Goal: Transaction & Acquisition: Purchase product/service

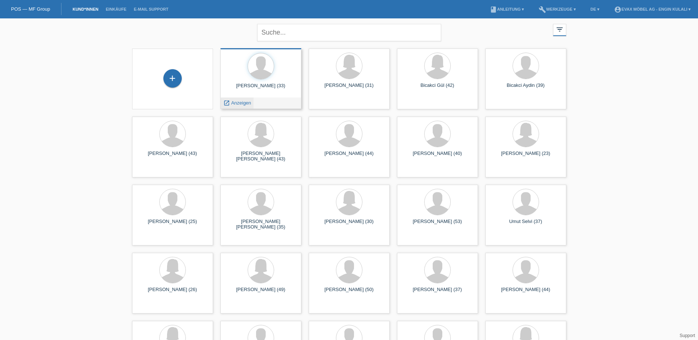
click at [233, 102] on span "Anzeigen" at bounding box center [241, 103] width 20 height 6
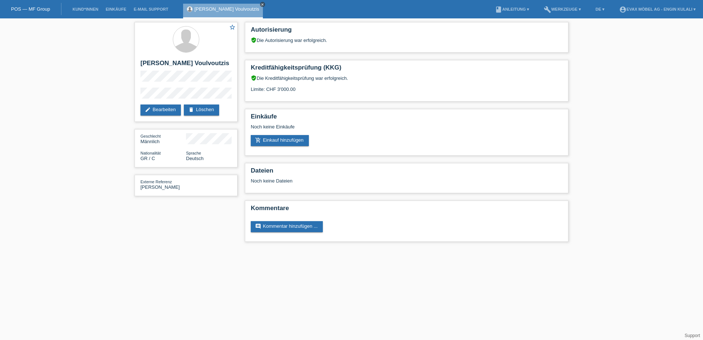
click at [261, 3] on icon "close" at bounding box center [263, 5] width 4 height 4
click at [36, 8] on link "POS — MF Group" at bounding box center [30, 9] width 39 height 6
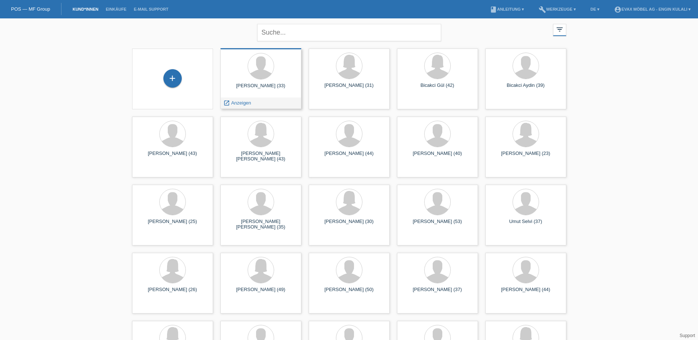
click at [255, 82] on div "Stefanos Voulvoutzis (33) launch Anzeigen" at bounding box center [260, 78] width 81 height 61
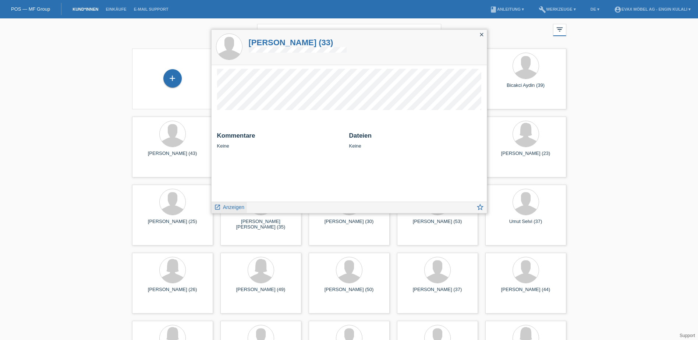
click at [235, 205] on span "Anzeigen" at bounding box center [233, 207] width 21 height 6
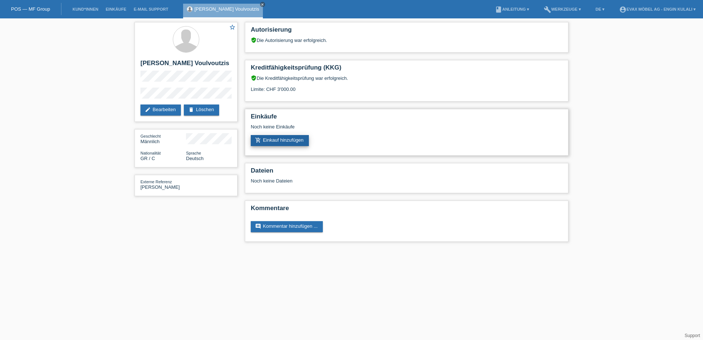
click at [280, 138] on link "add_shopping_cart Einkauf hinzufügen" at bounding box center [280, 140] width 58 height 11
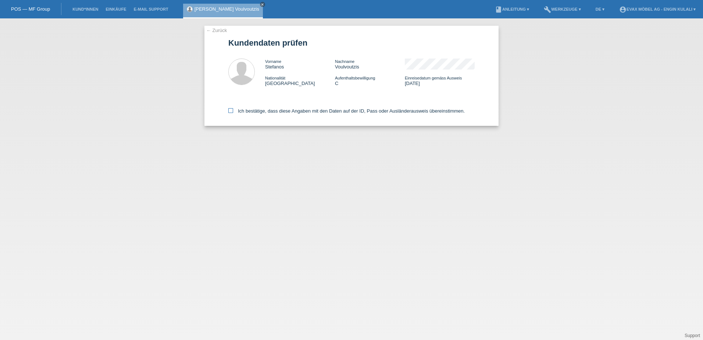
click at [232, 111] on icon at bounding box center [230, 110] width 5 height 5
click at [232, 111] on input "Ich bestätige, dass diese Angaben mit den Daten auf der ID, Pass oder Ausländer…" at bounding box center [230, 110] width 5 height 5
checkbox input "true"
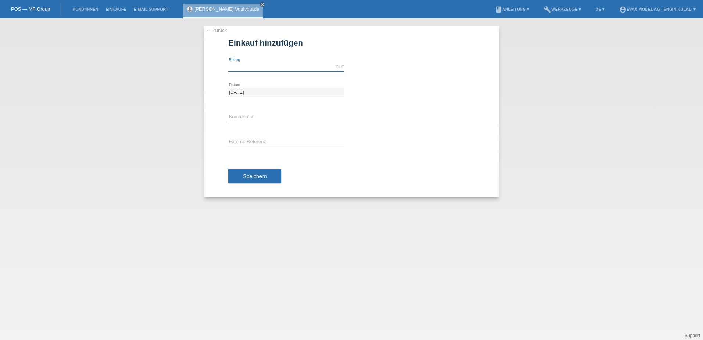
click at [278, 66] on input "text" at bounding box center [286, 67] width 116 height 9
type input "3000.00"
click at [245, 141] on input "text" at bounding box center [286, 142] width 116 height 9
type input "Stefanos"
click at [213, 149] on div "← Zurück Einkauf hinzufügen 3000.00 CHF error Betrag" at bounding box center [351, 111] width 294 height 171
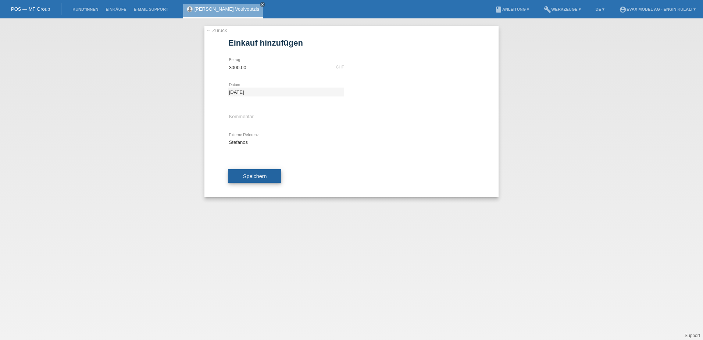
click at [244, 180] on button "Speichern" at bounding box center [254, 176] width 53 height 14
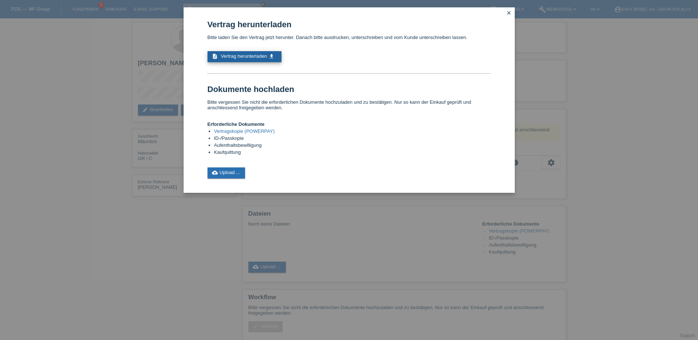
click at [270, 54] on icon "get_app" at bounding box center [271, 56] width 6 height 6
click at [232, 171] on link "cloud_upload Upload ..." at bounding box center [226, 172] width 38 height 11
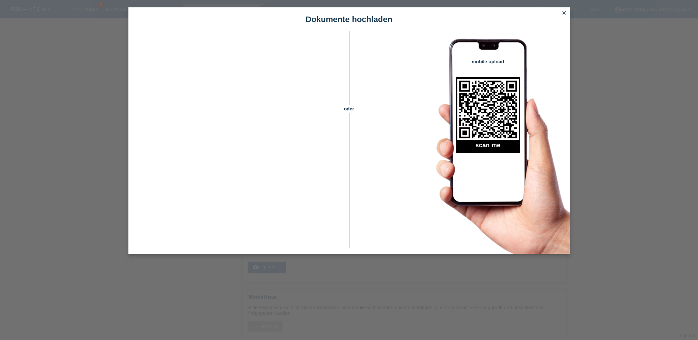
click at [564, 13] on icon "close" at bounding box center [564, 13] width 6 height 6
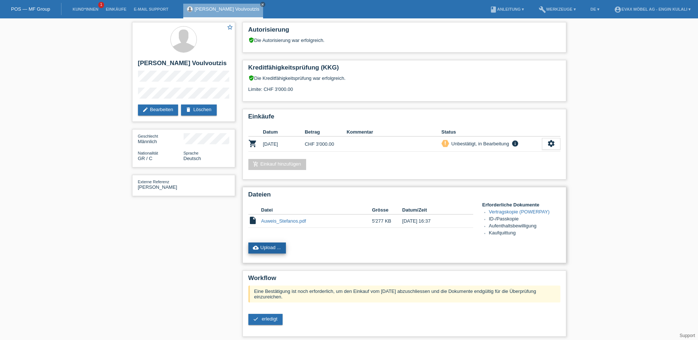
click at [273, 246] on link "cloud_upload Upload ..." at bounding box center [267, 247] width 38 height 11
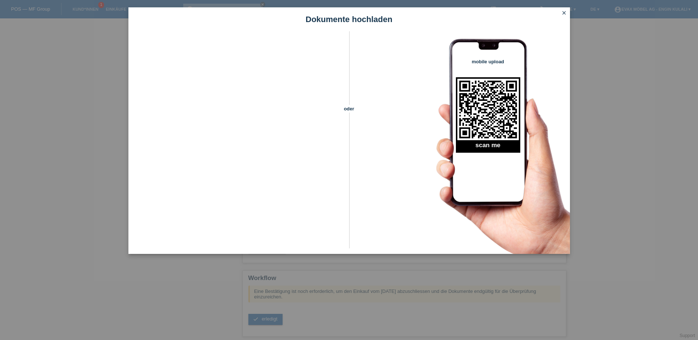
click at [565, 14] on icon "close" at bounding box center [564, 13] width 6 height 6
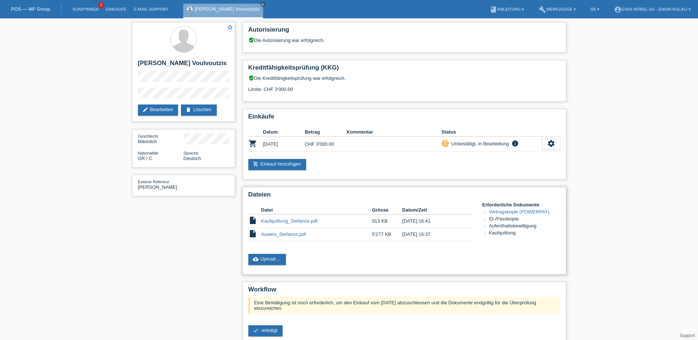
drag, startPoint x: 298, startPoint y: 234, endPoint x: 281, endPoint y: 245, distance: 19.9
click at [281, 245] on div "Datei Grösse Datum/Zeit insert_drive_file Kaufquittung_Stefanos.pdf 913 KB [DAT…" at bounding box center [365, 225] width 234 height 46
click at [85, 9] on link "Kund*innen" at bounding box center [85, 9] width 33 height 4
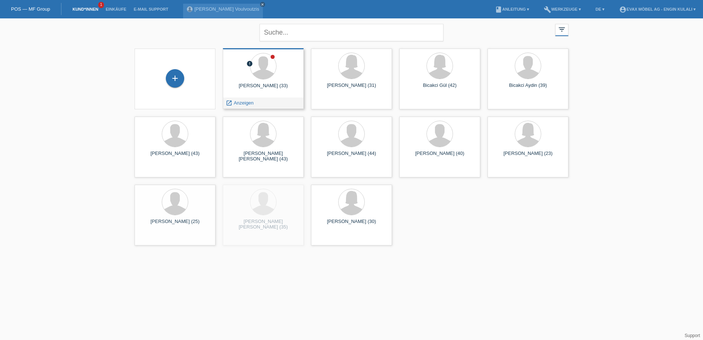
click at [279, 86] on div "[PERSON_NAME] (33)" at bounding box center [263, 89] width 69 height 12
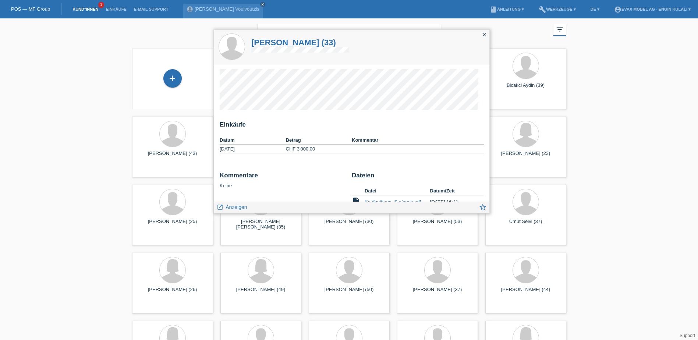
click at [234, 201] on div "Kommentare Keine Dateien Datei Datum/Zeit insert_drive_file Kaufquittung_Stefan…" at bounding box center [352, 200] width 264 height 57
click at [231, 206] on span "Anzeigen" at bounding box center [235, 207] width 21 height 6
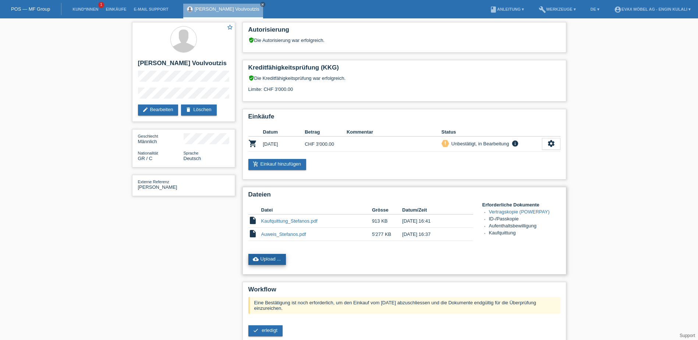
click at [272, 260] on link "cloud_upload Upload ..." at bounding box center [267, 259] width 38 height 11
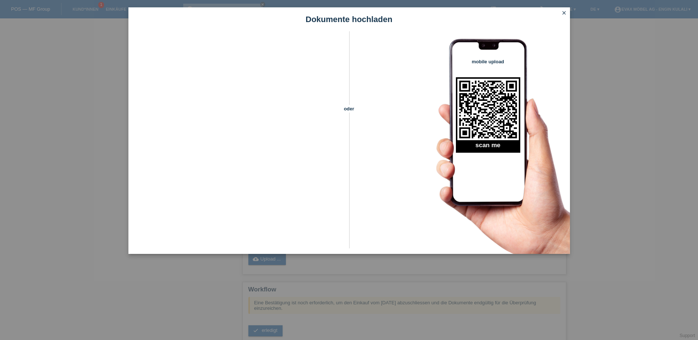
click at [565, 14] on icon "close" at bounding box center [564, 13] width 6 height 6
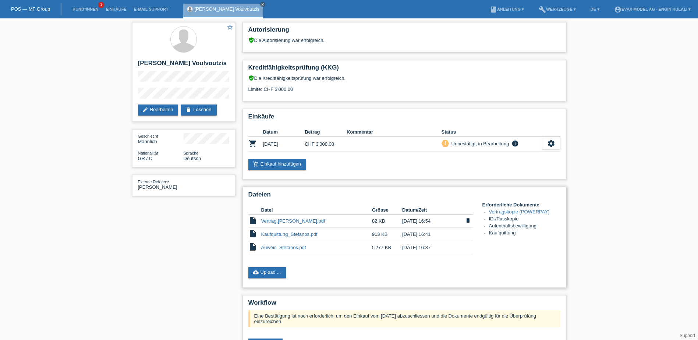
scroll to position [77, 0]
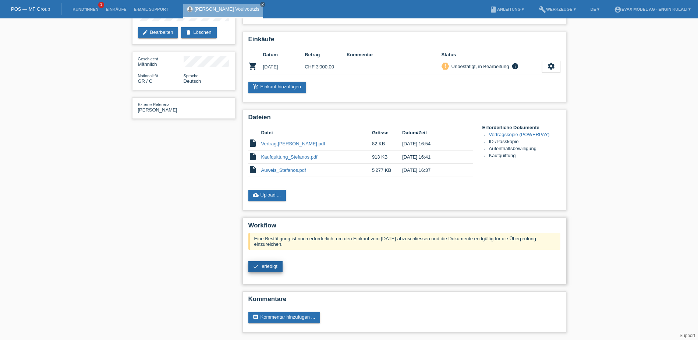
click at [267, 267] on span "erledigt" at bounding box center [270, 266] width 16 height 6
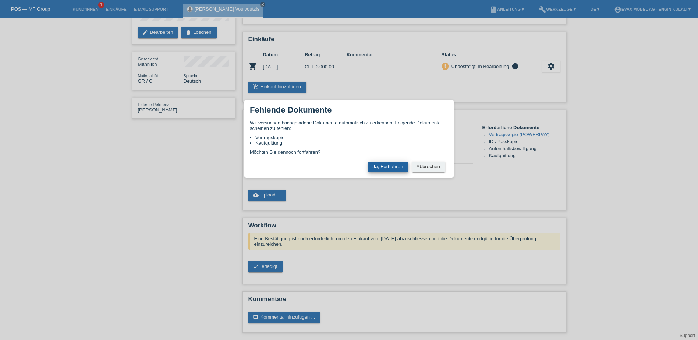
click at [385, 163] on button "Ja, Fortfahren" at bounding box center [388, 166] width 40 height 11
